Goal: Task Accomplishment & Management: Manage account settings

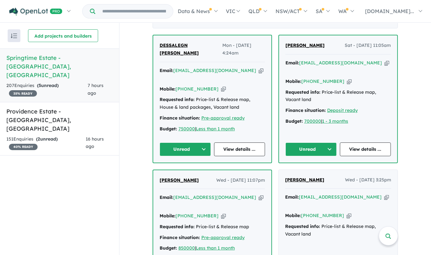
scroll to position [246, 0]
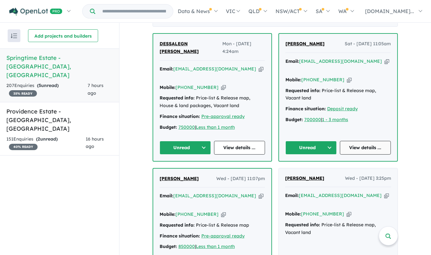
click at [379, 141] on link "View details ..." at bounding box center [365, 148] width 51 height 14
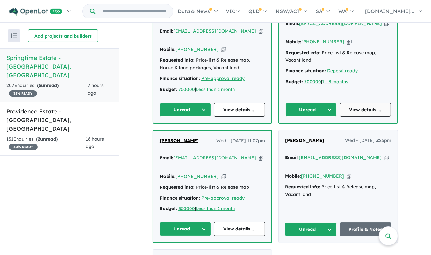
scroll to position [285, 0]
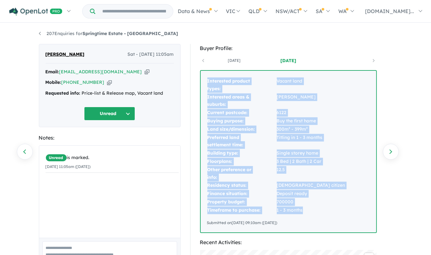
drag, startPoint x: 305, startPoint y: 212, endPoint x: 192, endPoint y: 79, distance: 174.4
click at [192, 79] on div "Buyer Profile: [DATE] [DATE] Interested product types: Vacant land Interested a…" at bounding box center [291, 250] width 202 height 413
copy tbody "Interested product types: Vacant land Interested areas & suburbs: [PERSON_NAME]…"
click at [128, 112] on button "Unread" at bounding box center [109, 114] width 51 height 14
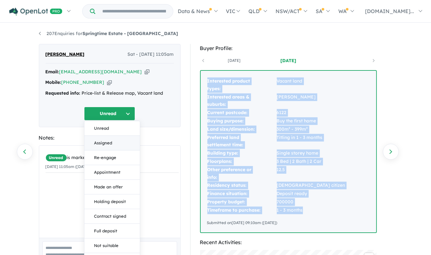
click at [116, 141] on button "Assigned" at bounding box center [111, 143] width 55 height 15
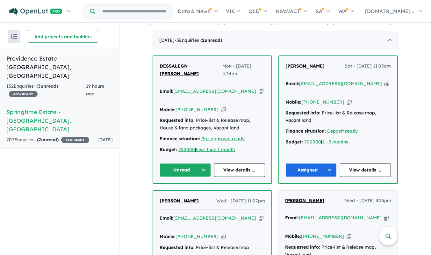
click at [61, 82] on div "152 Enquir ies ( 3 unread) 40 % READY" at bounding box center [46, 89] width 80 height 15
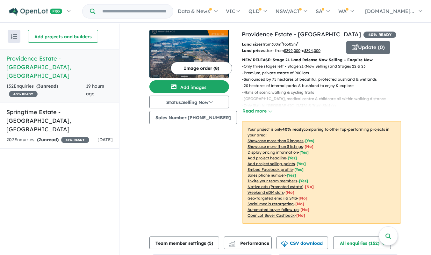
click at [424, 95] on div "View 2 projects in your account Providence Estate - Wellard 40 % READY Land siz…" at bounding box center [274, 178] width 311 height 309
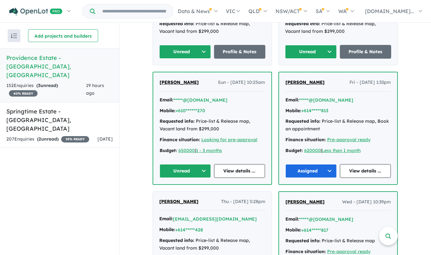
scroll to position [366, 0]
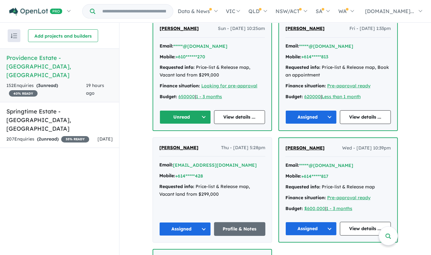
click at [204, 111] on button "Unread" at bounding box center [185, 117] width 51 height 14
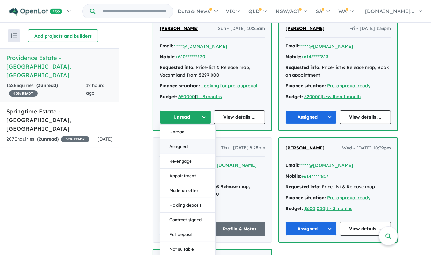
click at [184, 139] on button "Assigned" at bounding box center [187, 146] width 55 height 15
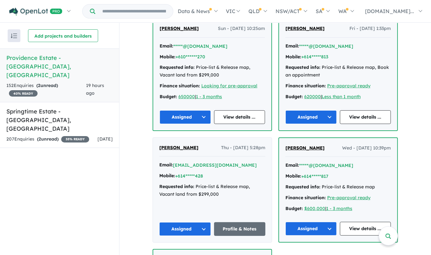
scroll to position [0, 0]
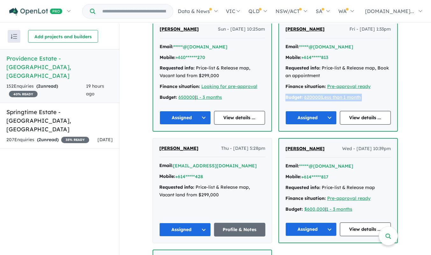
drag, startPoint x: 427, startPoint y: 102, endPoint x: 433, endPoint y: 75, distance: 27.7
click at [431, 75] on html "Skip to main content Homepage My Dashboard (2) Buyer Demand Index Suburb/Counci…" at bounding box center [215, 127] width 431 height 255
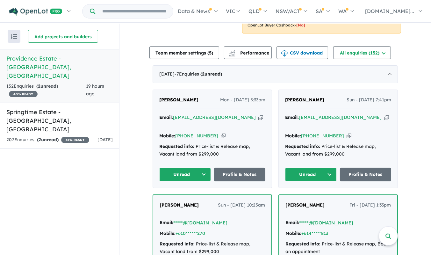
scroll to position [187, 0]
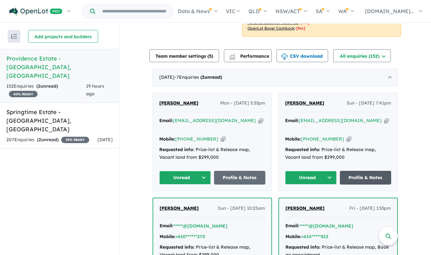
click at [363, 171] on link "Profile & Notes" at bounding box center [366, 178] width 52 height 14
